Goal: Information Seeking & Learning: Learn about a topic

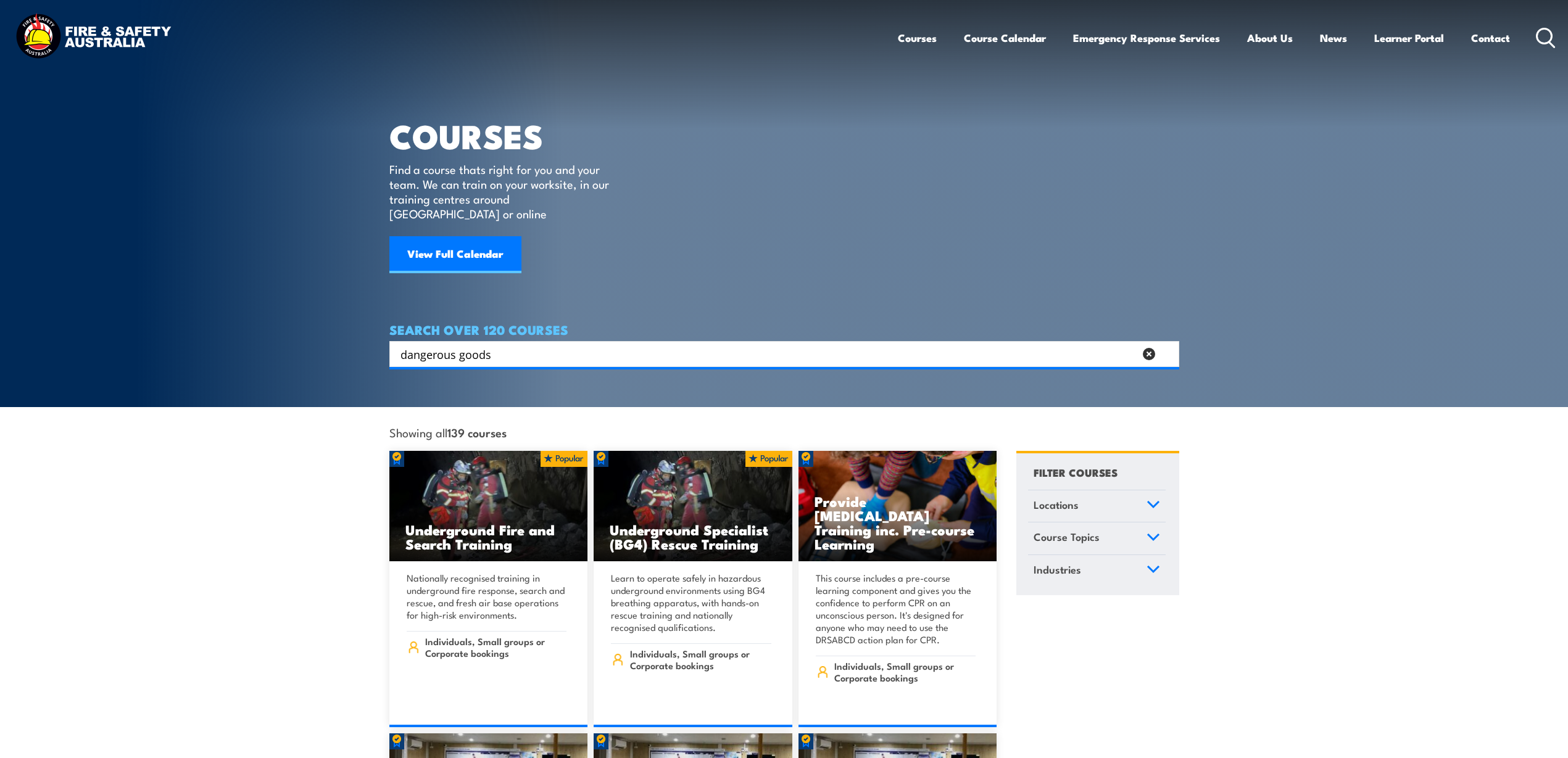
type input "dangerous goods"
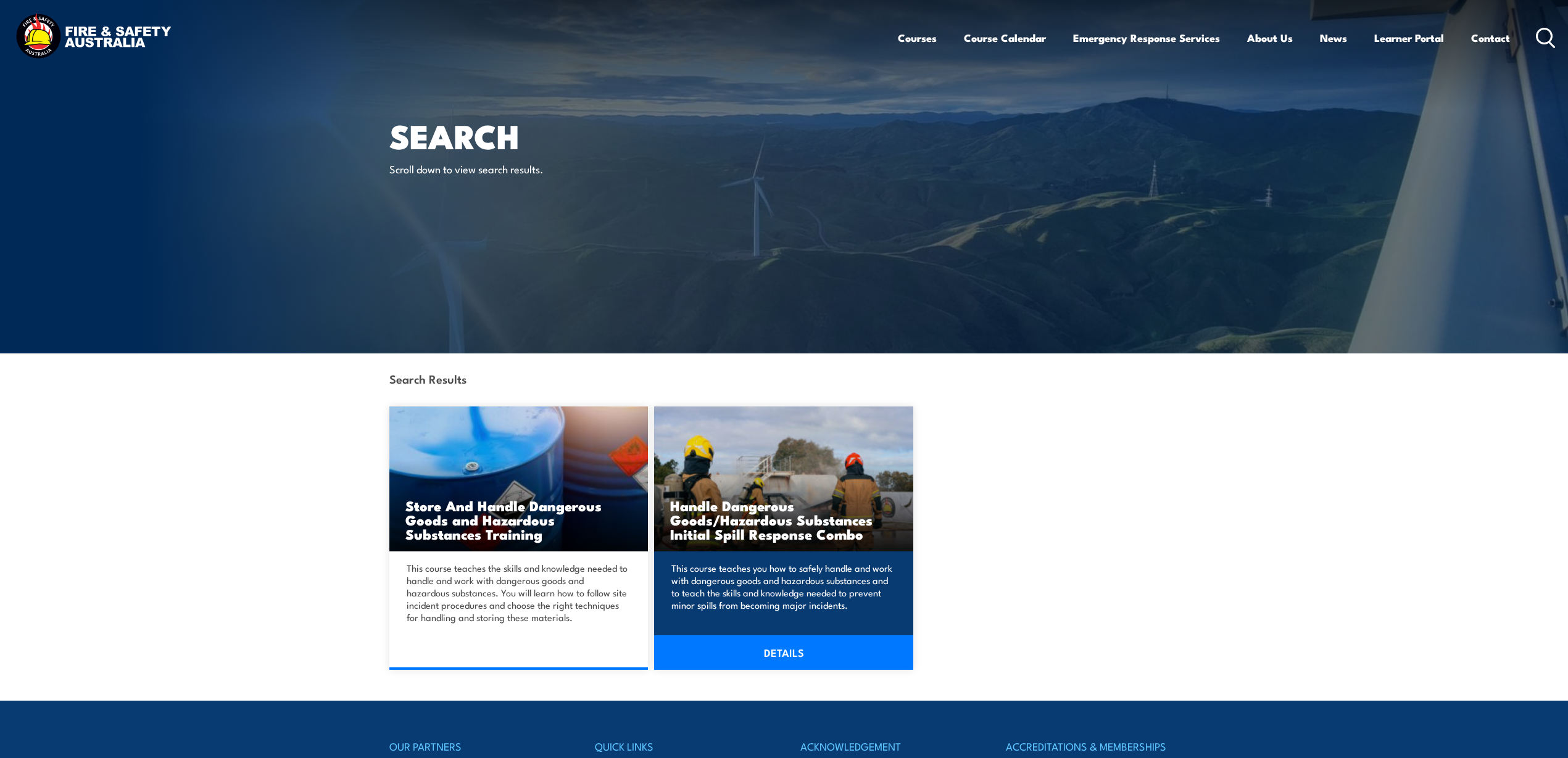
click at [776, 648] on link "DETAILS" at bounding box center [783, 652] width 259 height 35
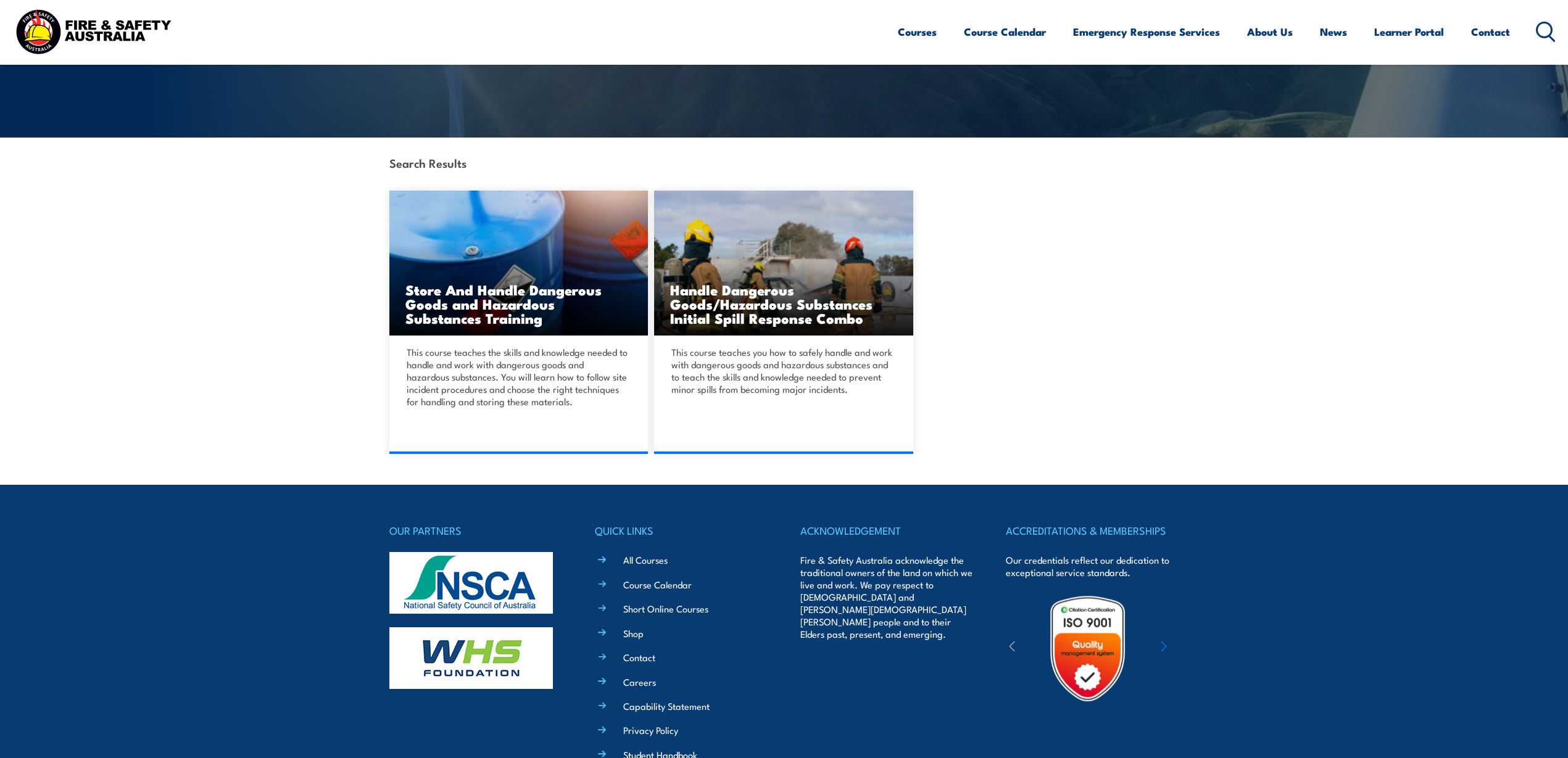
scroll to position [232, 0]
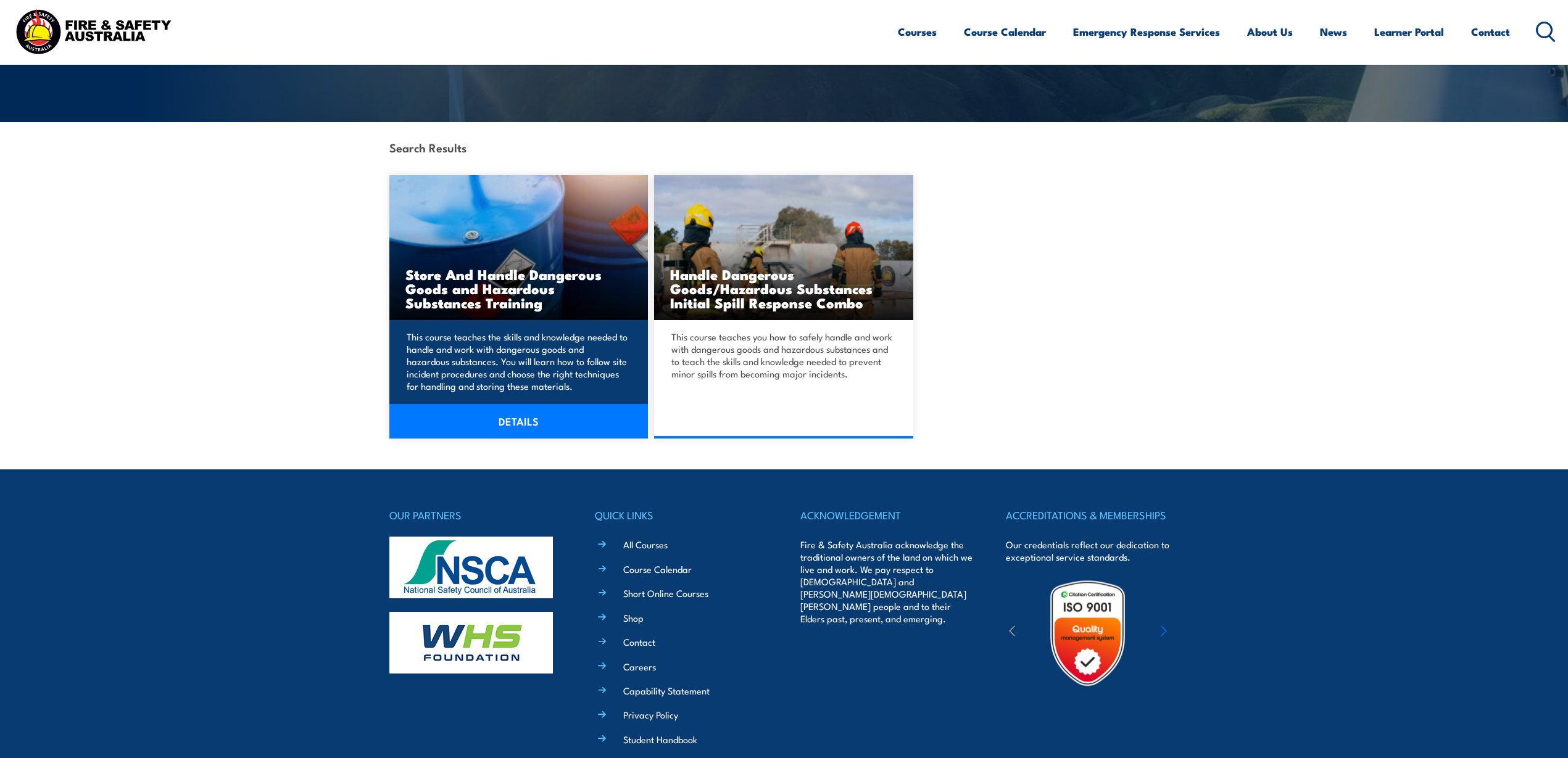
click at [515, 420] on link "DETAILS" at bounding box center [519, 421] width 259 height 35
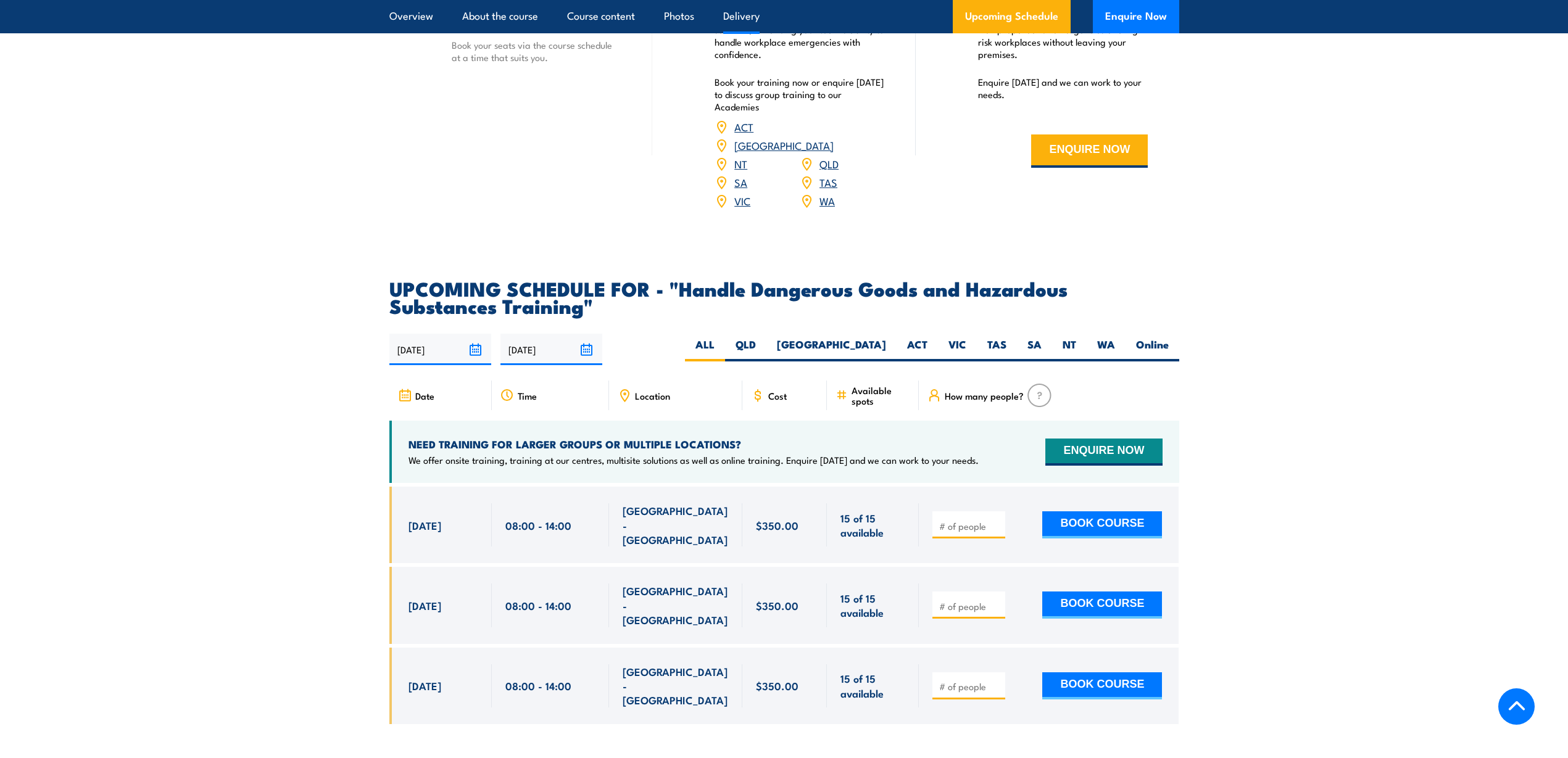
scroll to position [1696, 0]
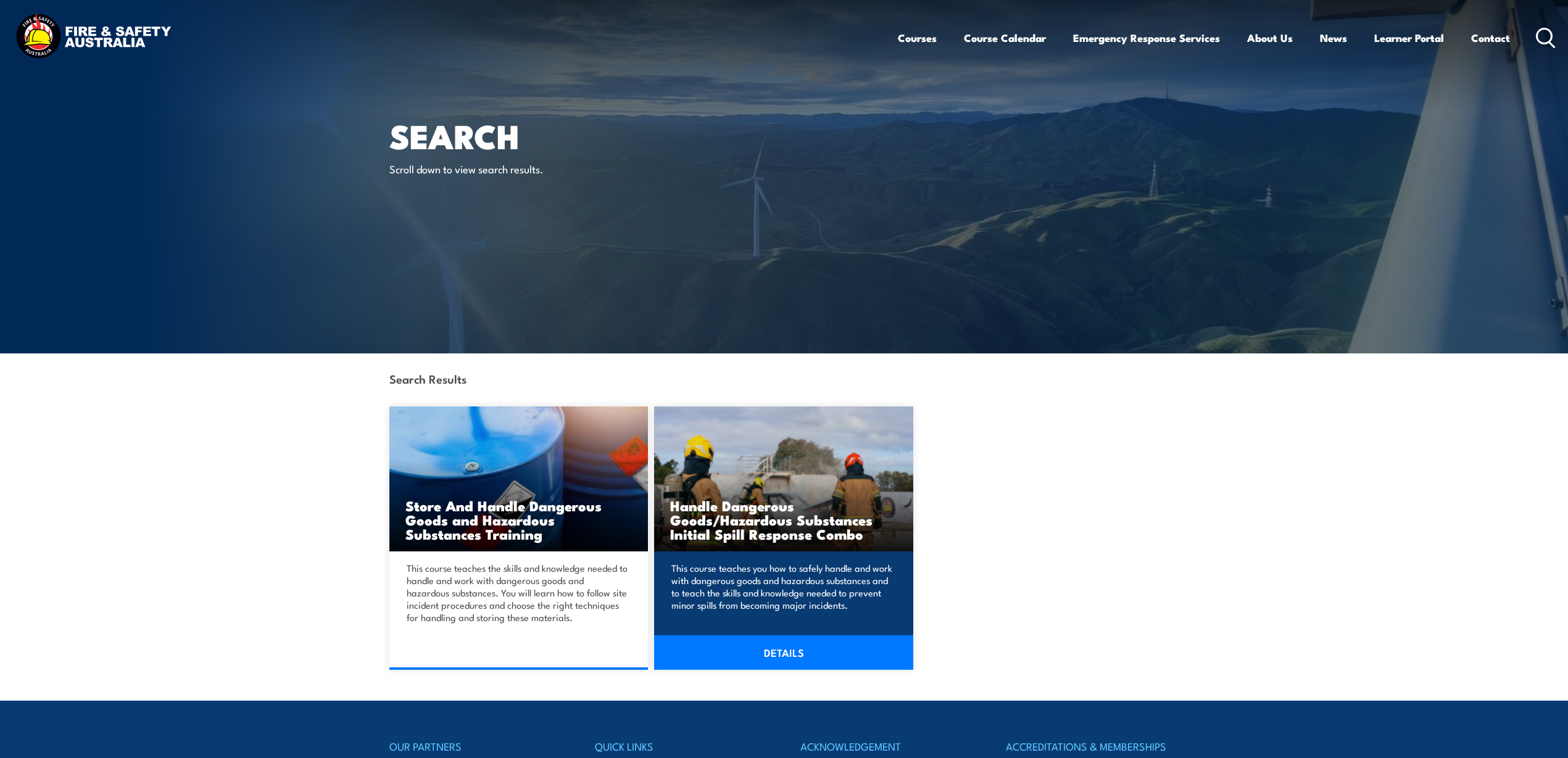
click at [784, 656] on link "DETAILS" at bounding box center [783, 652] width 259 height 35
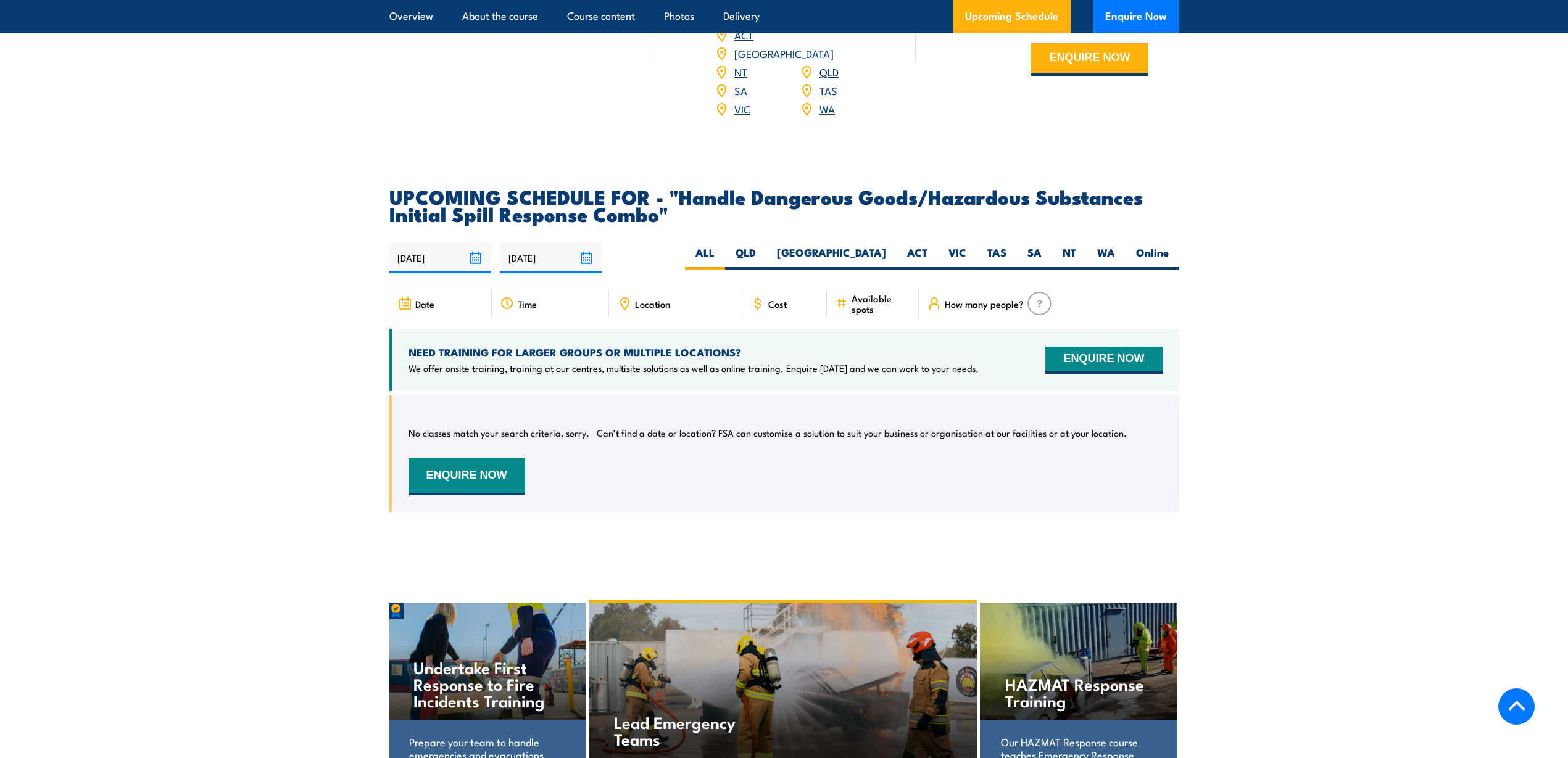
scroll to position [2005, 0]
